Goal: Task Accomplishment & Management: Manage account settings

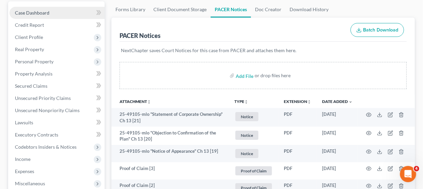
scroll to position [34, 0]
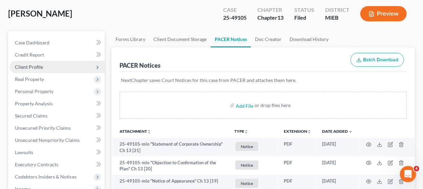
click at [58, 68] on span "Client Profile" at bounding box center [56, 67] width 95 height 12
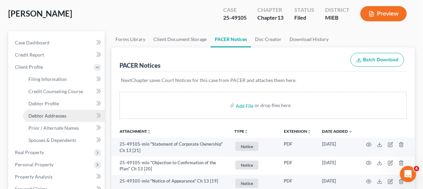
click at [72, 115] on link "Debtor Addresses" at bounding box center [64, 116] width 82 height 12
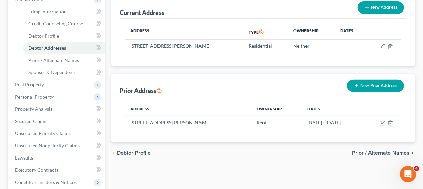
scroll to position [68, 0]
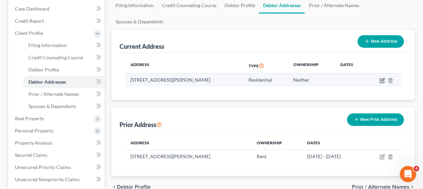
click at [382, 78] on icon "button" at bounding box center [382, 80] width 5 height 5
select select "23"
select select "0"
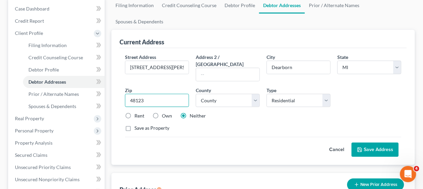
click at [147, 94] on input "48123" at bounding box center [157, 101] width 64 height 14
type input "48122"
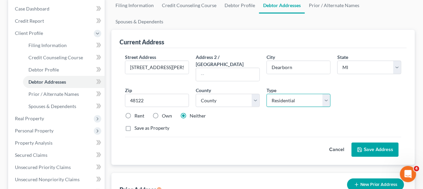
click at [270, 98] on select "Select Residential Mailing Rental Business" at bounding box center [299, 101] width 64 height 14
type input "Melvindale"
click at [236, 125] on div "Save as Property" at bounding box center [263, 128] width 277 height 7
click at [370, 143] on button "Save Address" at bounding box center [375, 150] width 47 height 14
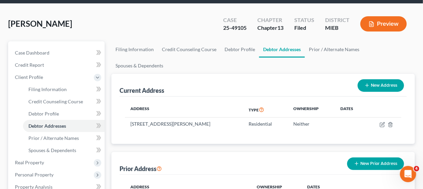
scroll to position [0, 0]
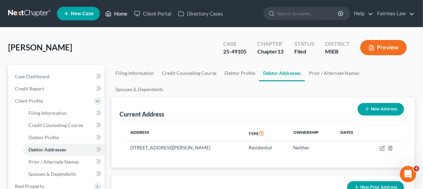
click at [124, 9] on link "Home" at bounding box center [116, 13] width 29 height 12
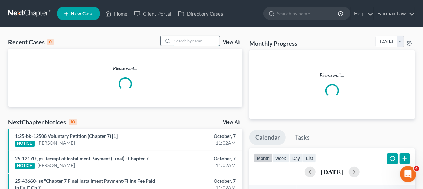
click at [197, 44] on input "search" at bounding box center [196, 41] width 47 height 10
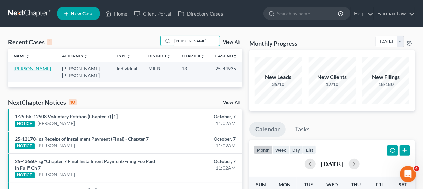
type input "[PERSON_NAME]"
click at [18, 67] on link "[PERSON_NAME]" at bounding box center [33, 69] width 38 height 6
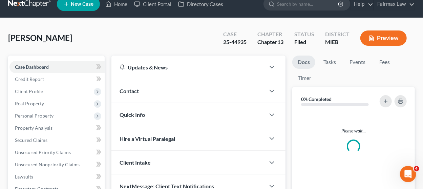
scroll to position [185, 0]
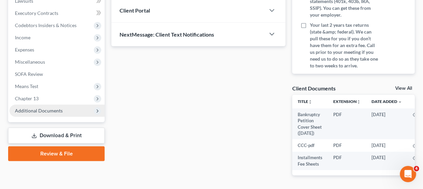
click at [58, 108] on span "Additional Documents" at bounding box center [39, 111] width 48 height 6
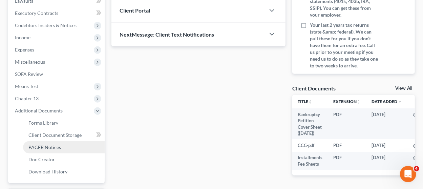
click at [59, 145] on span "PACER Notices" at bounding box center [44, 147] width 33 height 6
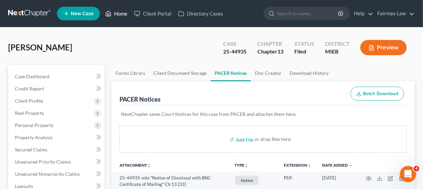
click at [115, 18] on link "Home" at bounding box center [116, 13] width 29 height 12
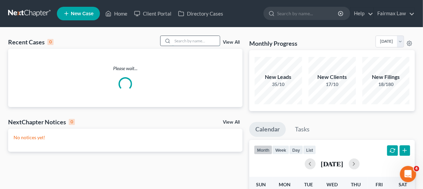
click at [183, 40] on input "search" at bounding box center [196, 41] width 47 height 10
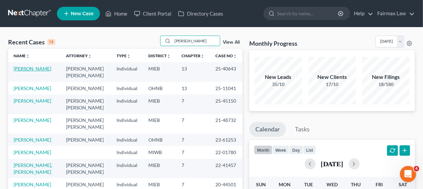
type input "[PERSON_NAME]"
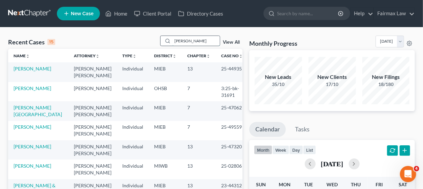
click at [192, 42] on input "[PERSON_NAME]" at bounding box center [196, 41] width 47 height 10
drag, startPoint x: 197, startPoint y: 42, endPoint x: 114, endPoint y: 47, distance: 82.9
click at [114, 46] on div "Recent Cases 15 [PERSON_NAME] View All" at bounding box center [125, 42] width 235 height 13
type input "[PERSON_NAME]"
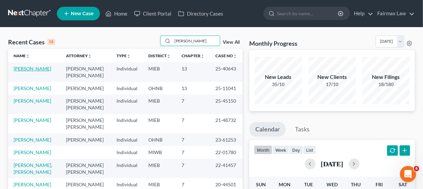
click at [39, 69] on link "[PERSON_NAME]" at bounding box center [33, 69] width 38 height 6
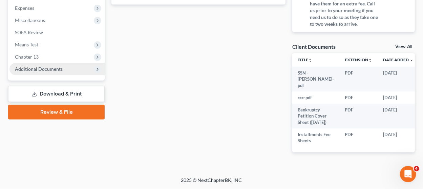
scroll to position [238, 0]
click at [56, 66] on span "Additional Documents" at bounding box center [39, 69] width 48 height 6
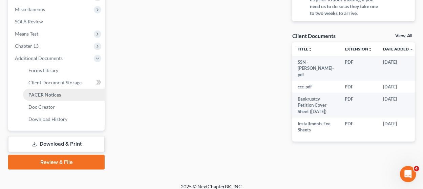
click at [60, 95] on link "PACER Notices" at bounding box center [64, 95] width 82 height 12
